Goal: Navigation & Orientation: Find specific page/section

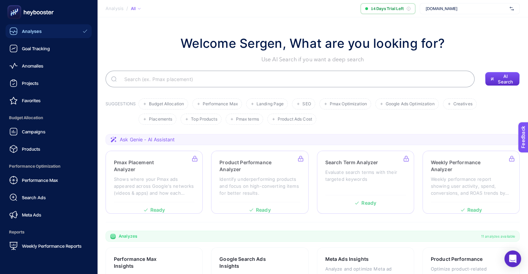
drag, startPoint x: 24, startPoint y: 126, endPoint x: 19, endPoint y: 116, distance: 10.3
click at [19, 116] on span "Budget Allocation" at bounding box center [49, 118] width 86 height 14
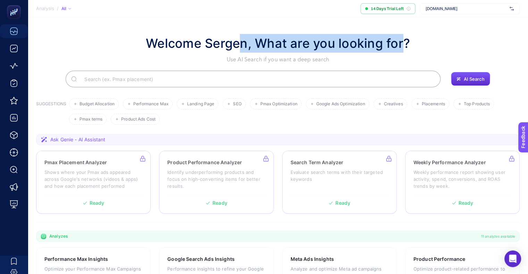
drag, startPoint x: 296, startPoint y: 40, endPoint x: 397, endPoint y: 38, distance: 100.7
click at [397, 38] on h1 "Welcome Sergen, What are you looking for?" at bounding box center [278, 43] width 264 height 19
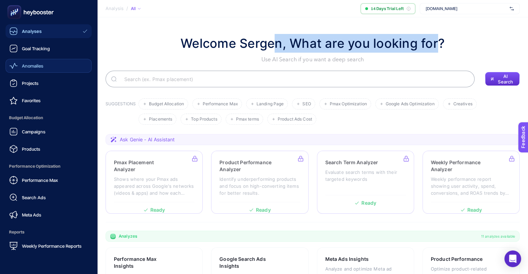
click at [26, 64] on span "Anomalies" at bounding box center [33, 66] width 22 height 6
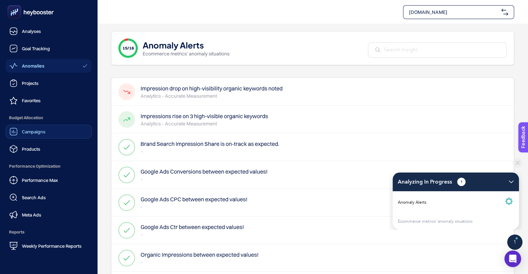
click at [34, 131] on span "Campaigns" at bounding box center [34, 132] width 24 height 6
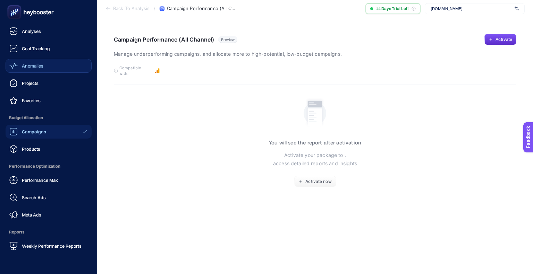
click at [27, 62] on div "Anomalies" at bounding box center [26, 66] width 34 height 8
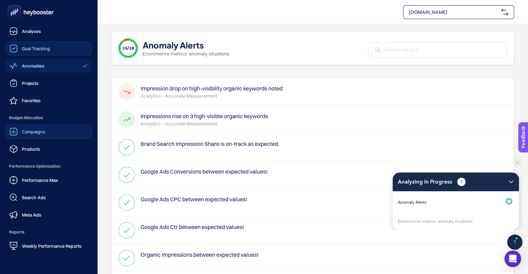
click at [40, 51] on span "Goal Tracking" at bounding box center [36, 49] width 28 height 6
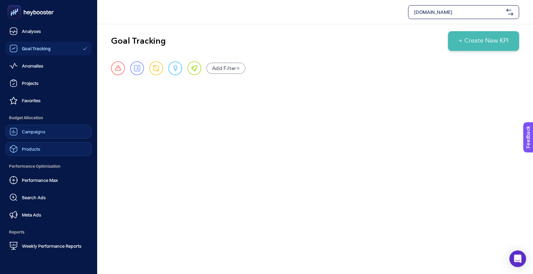
click at [33, 151] on span "Products" at bounding box center [31, 149] width 18 height 6
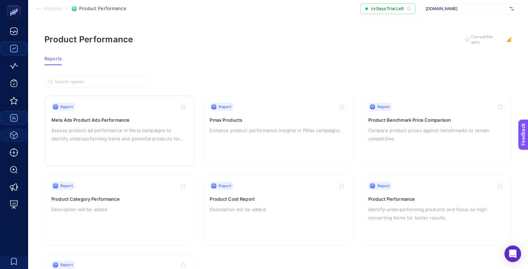
click at [153, 120] on h3 "Meta Ads Product Ads Performance" at bounding box center [119, 120] width 136 height 7
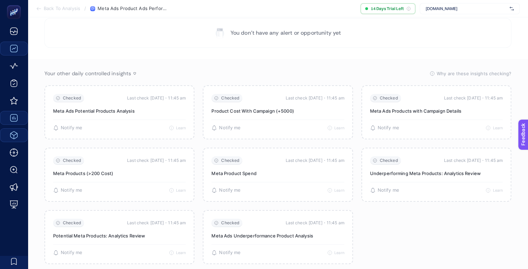
scroll to position [69, 0]
